Goal: Find specific page/section: Find specific page/section

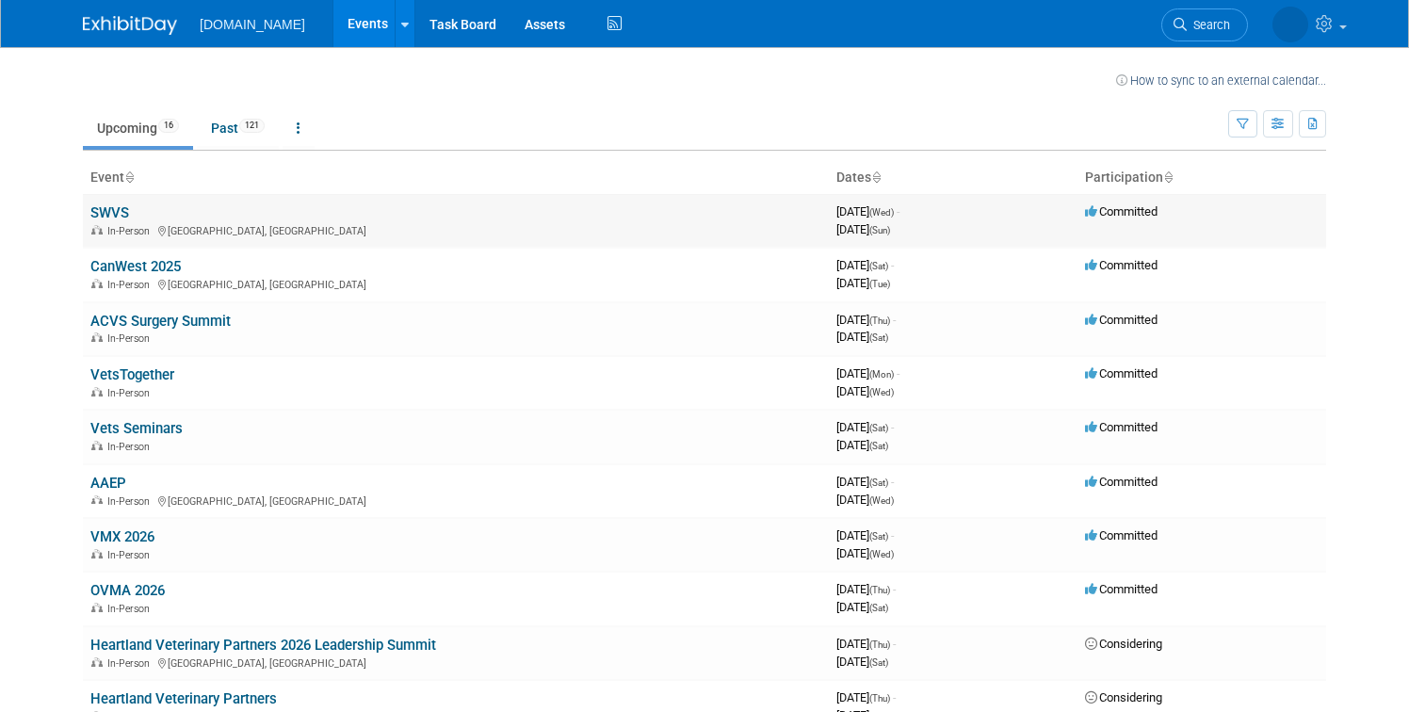
click at [114, 218] on link "SWVS" at bounding box center [109, 212] width 39 height 17
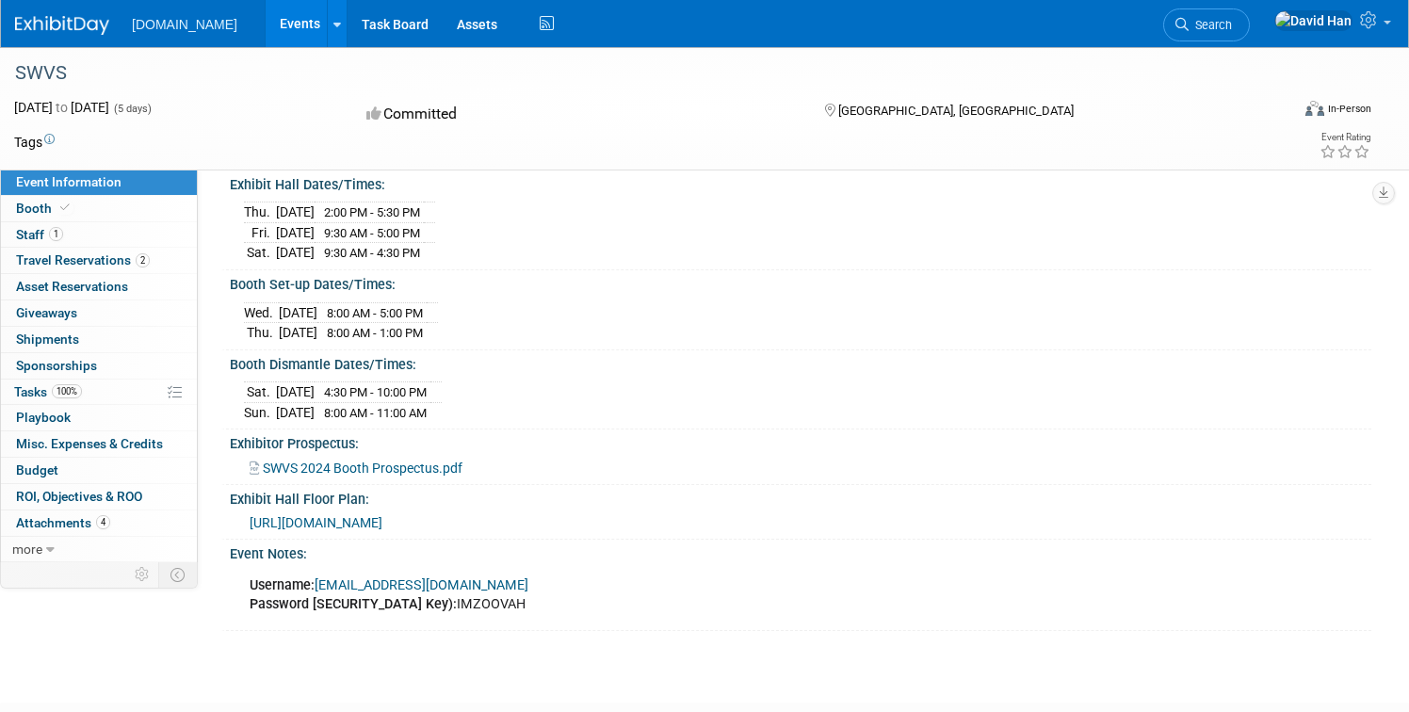
scroll to position [209, 0]
click at [382, 518] on span "[URL][DOMAIN_NAME]" at bounding box center [316, 521] width 133 height 15
click at [45, 27] on img at bounding box center [62, 25] width 94 height 19
